Goal: Information Seeking & Learning: Understand process/instructions

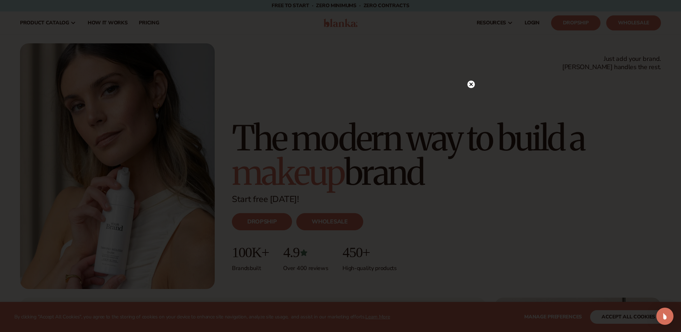
click at [471, 84] on icon at bounding box center [471, 85] width 4 height 4
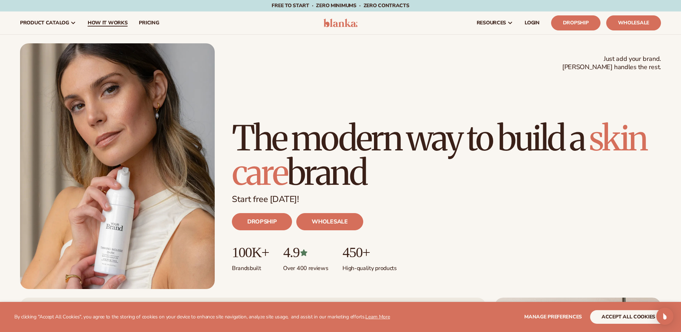
click at [98, 22] on span "How It Works" at bounding box center [108, 23] width 40 height 6
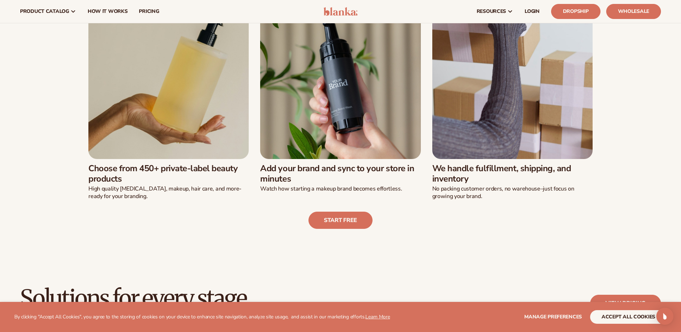
scroll to position [182, 0]
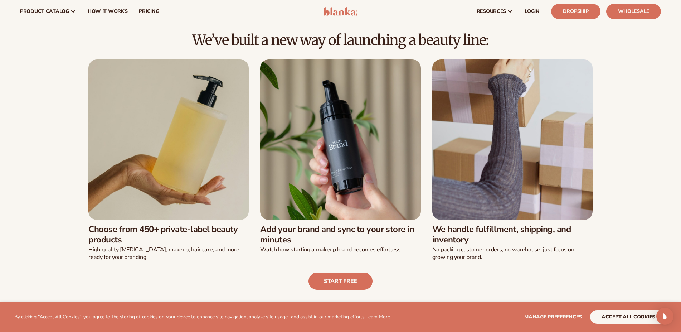
click at [133, 136] on img at bounding box center [168, 139] width 160 height 160
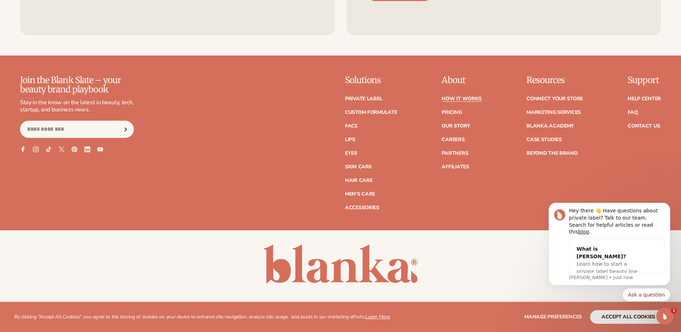
scroll to position [1998, 0]
